Goal: Task Accomplishment & Management: Manage account settings

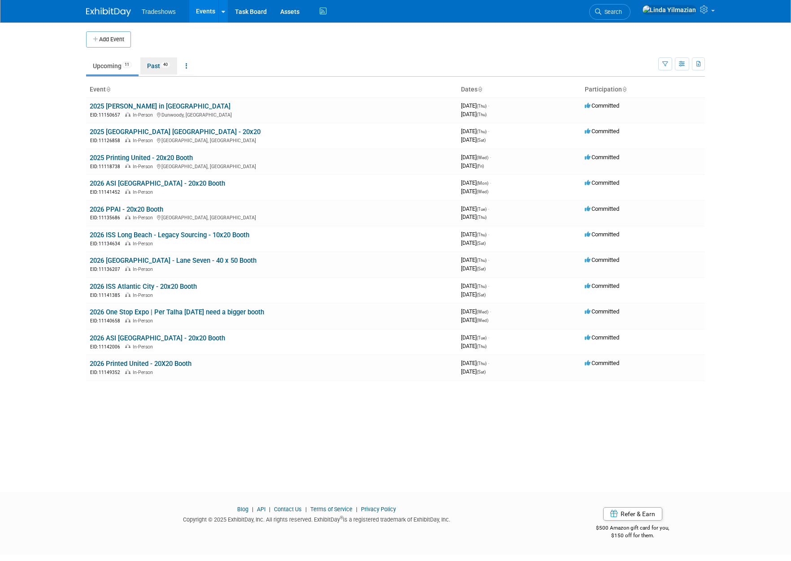
click at [161, 62] on link "Past 40" at bounding box center [158, 65] width 37 height 17
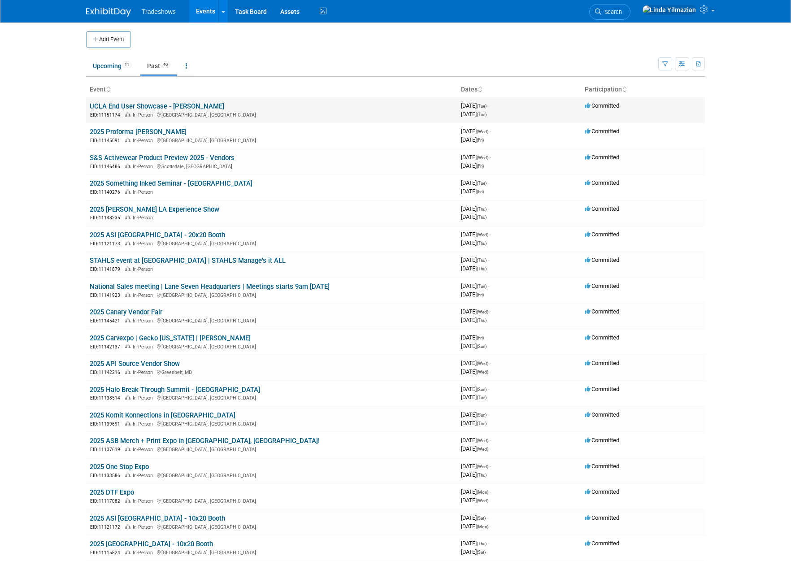
click at [150, 106] on link "UCLA End User Showcase - [PERSON_NAME]" at bounding box center [157, 106] width 135 height 8
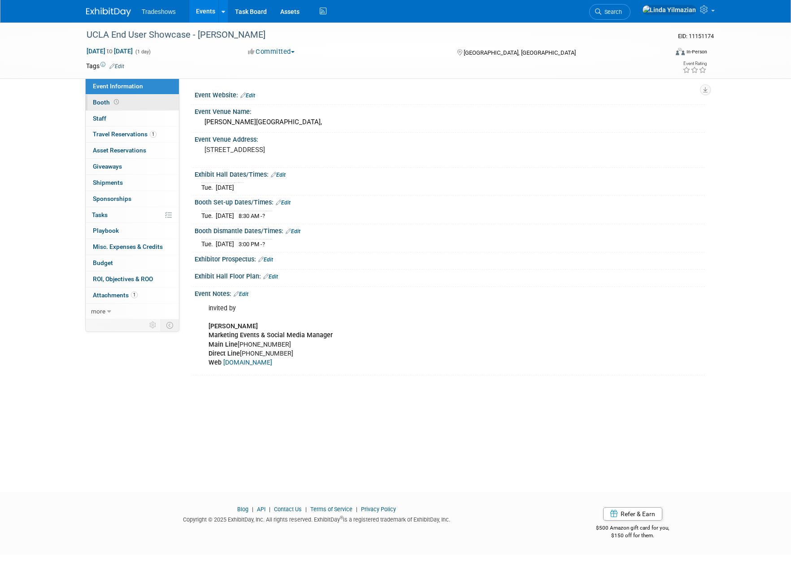
click at [104, 104] on span "Booth" at bounding box center [107, 102] width 28 height 7
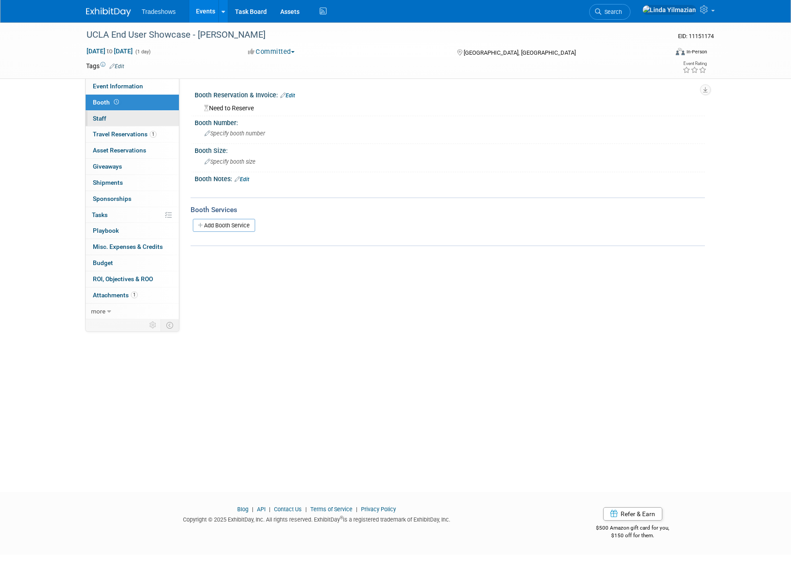
click at [102, 117] on span "Staff 0" at bounding box center [99, 118] width 13 height 7
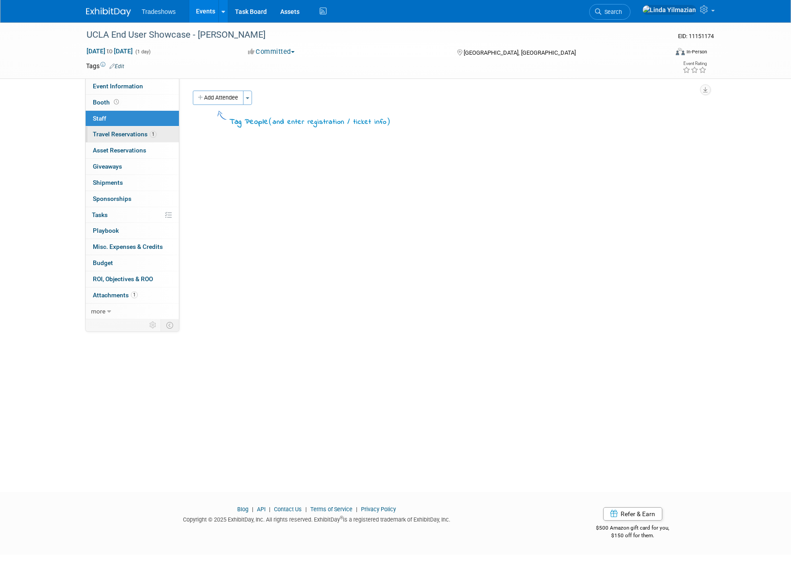
click at [104, 133] on span "Travel Reservations 1" at bounding box center [125, 133] width 64 height 7
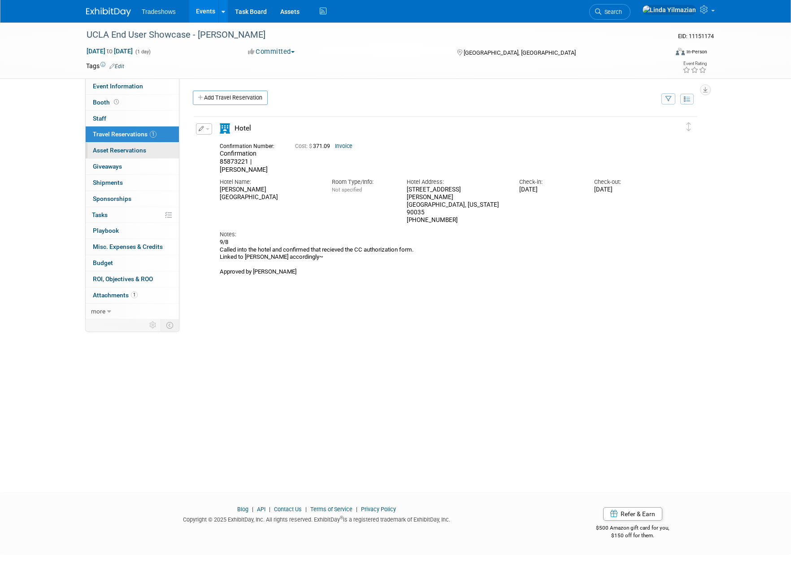
click at [105, 147] on span "Asset Reservations 0" at bounding box center [119, 150] width 53 height 7
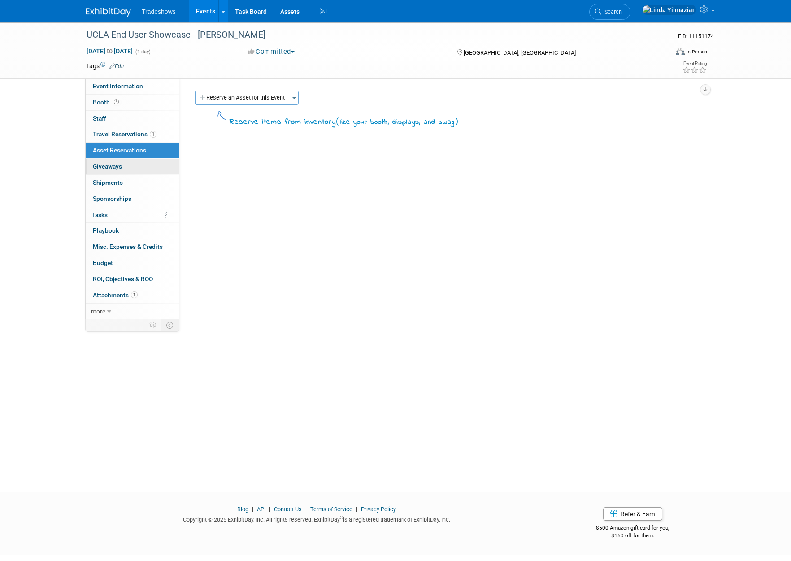
click at [106, 165] on span "Giveaways 0" at bounding box center [107, 166] width 29 height 7
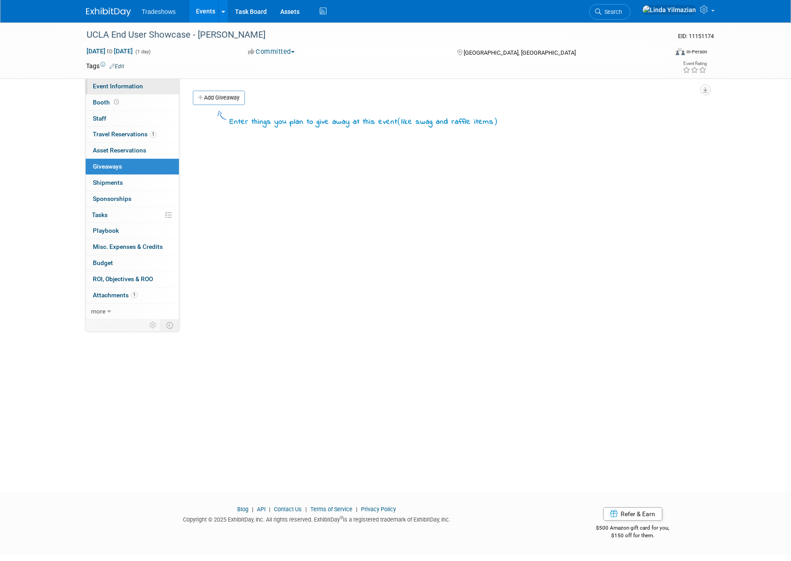
click at [107, 82] on link "Event Information" at bounding box center [132, 86] width 93 height 16
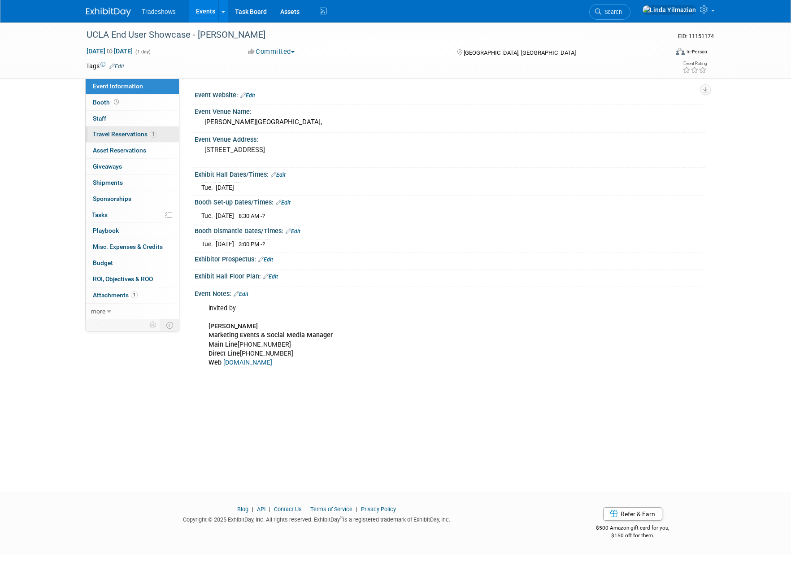
click at [103, 136] on span "Travel Reservations 1" at bounding box center [125, 133] width 64 height 7
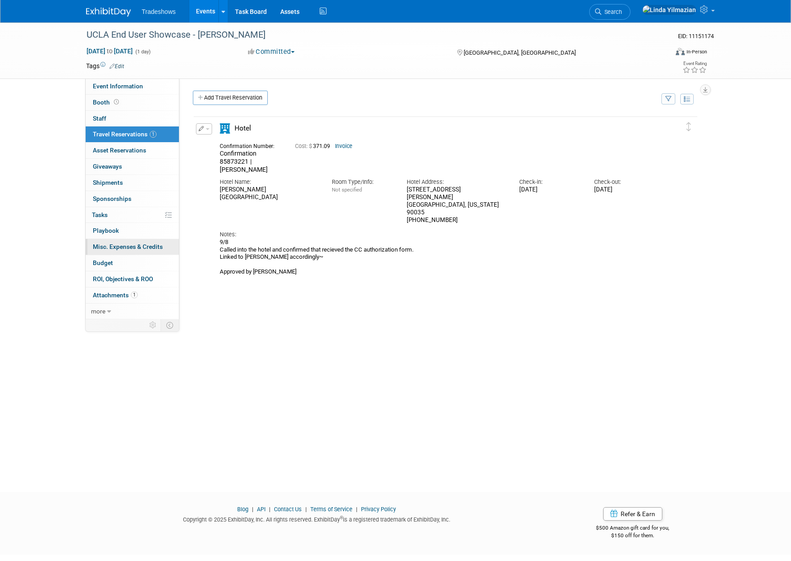
click at [117, 252] on link "0 Misc. Expenses & Credits 0" at bounding box center [132, 247] width 93 height 16
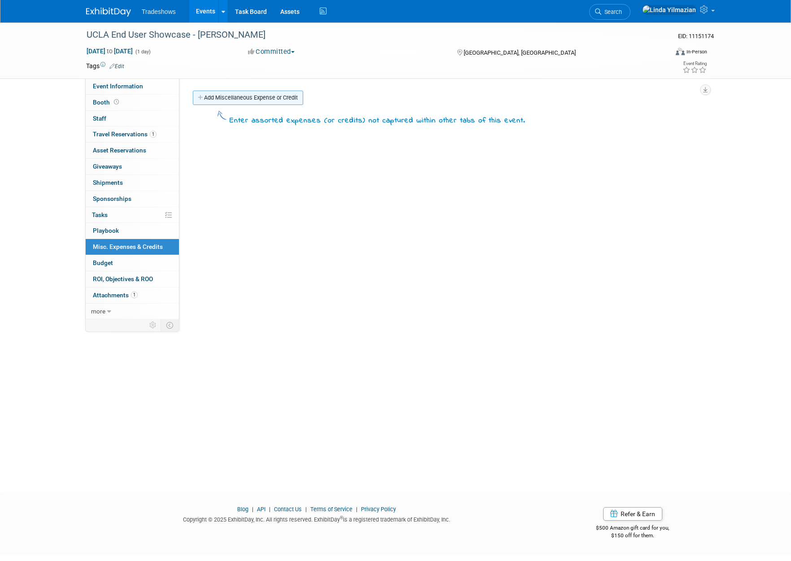
click at [204, 103] on link "Add Miscellaneous Expense or Credit" at bounding box center [248, 98] width 110 height 14
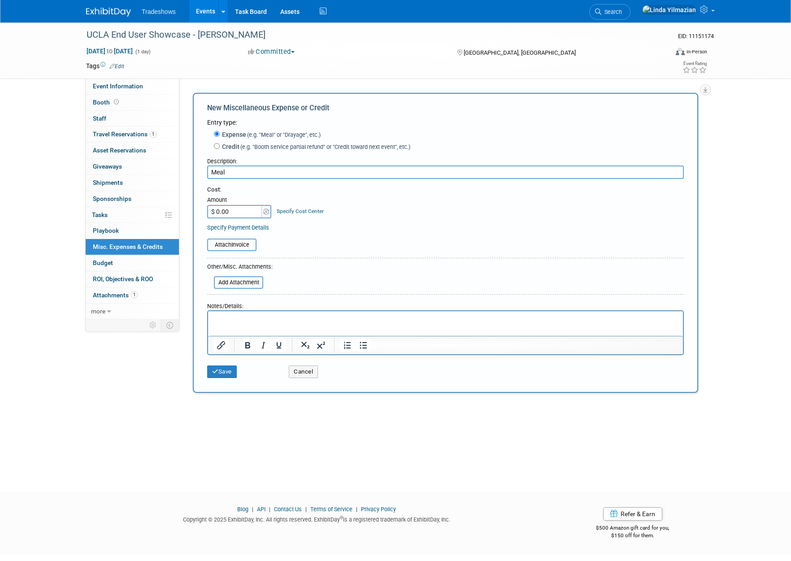
type input "Meal"
click at [230, 212] on input "$ 0.00" at bounding box center [235, 211] width 56 height 13
type input "$ 30.73"
click at [226, 371] on button "Save" at bounding box center [222, 371] width 30 height 13
